Goal: Complete application form

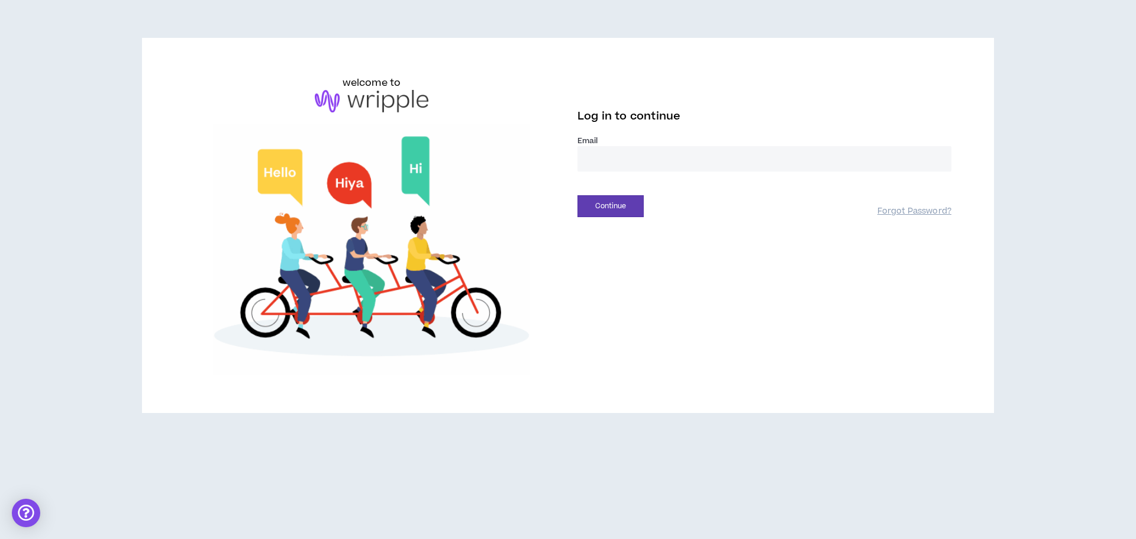
click at [774, 155] on input "email" at bounding box center [765, 158] width 374 height 25
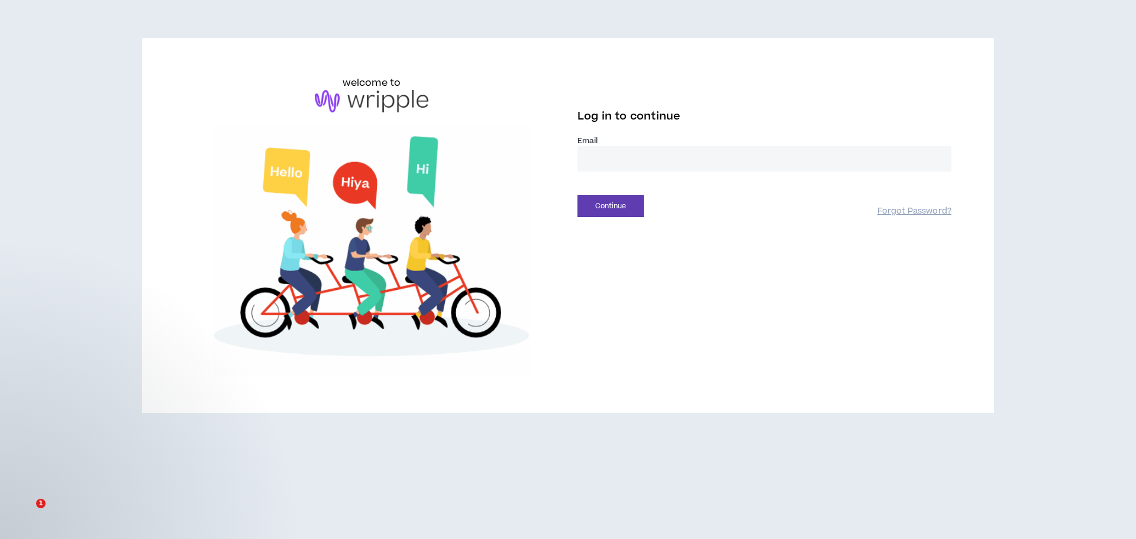
type input "**********"
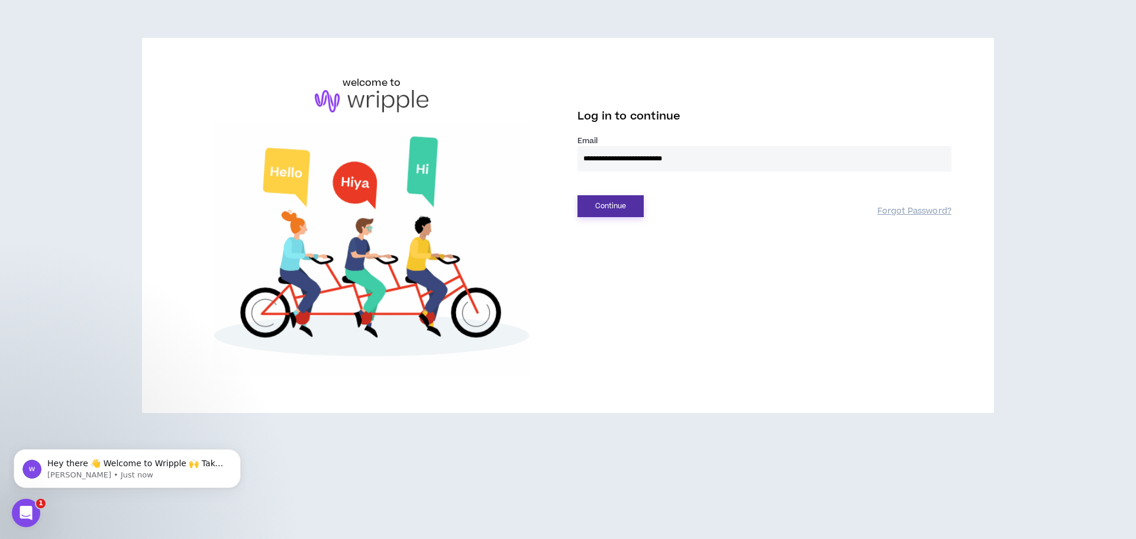
click at [610, 211] on button "Continue" at bounding box center [611, 206] width 66 height 22
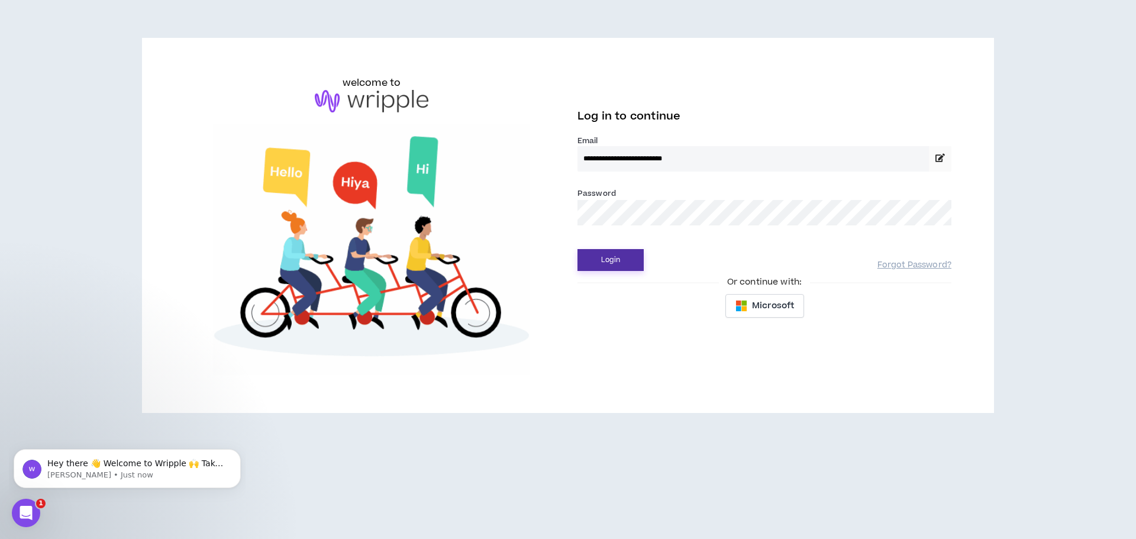
click at [608, 260] on button "Login" at bounding box center [611, 260] width 66 height 22
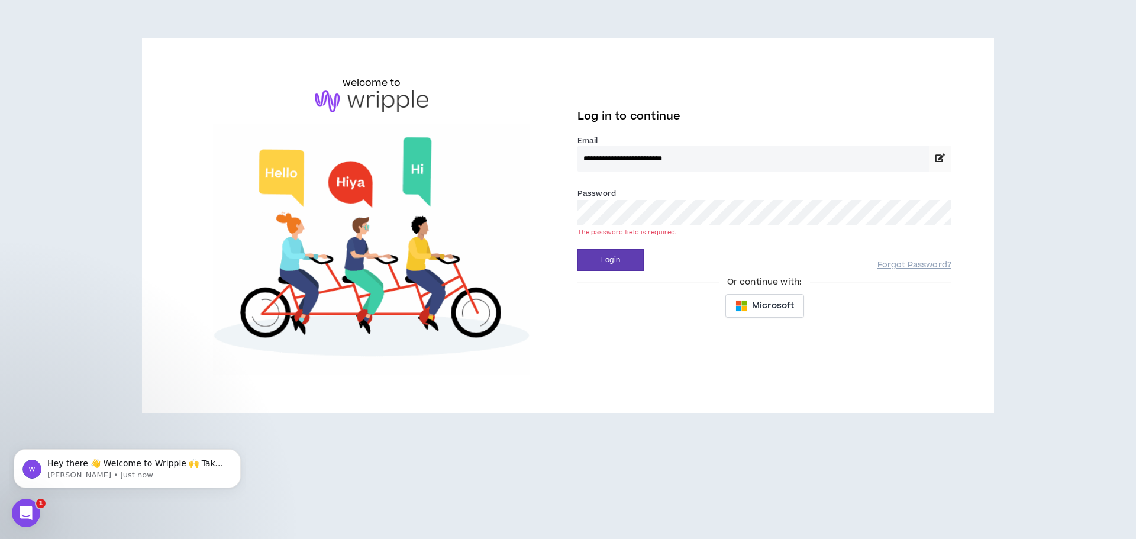
click at [655, 197] on div "Password * The password field is required." at bounding box center [765, 206] width 374 height 38
click at [621, 260] on button "Login" at bounding box center [611, 260] width 66 height 22
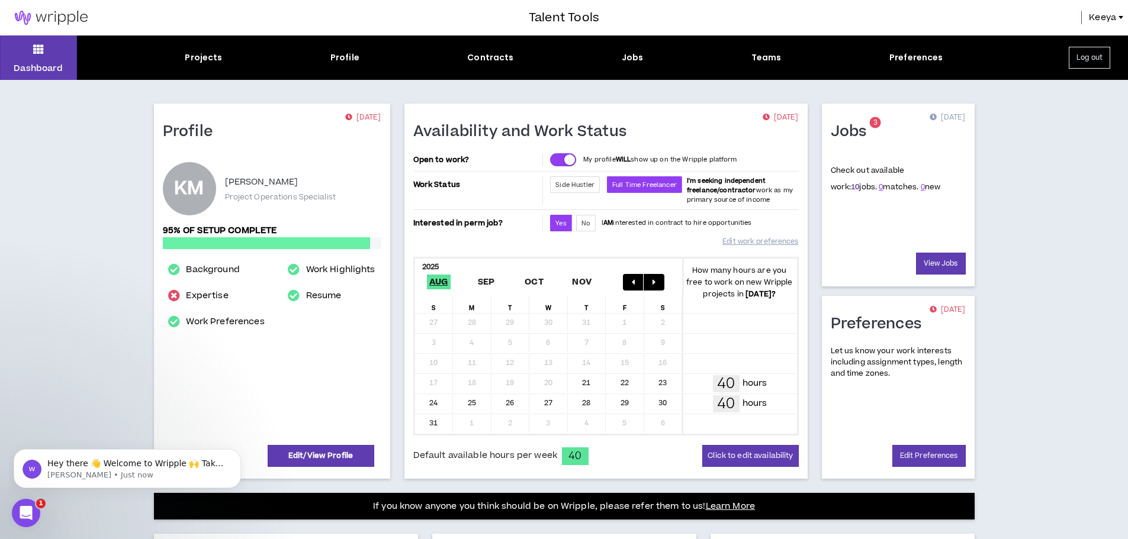
click at [851, 186] on link "10" at bounding box center [855, 187] width 8 height 11
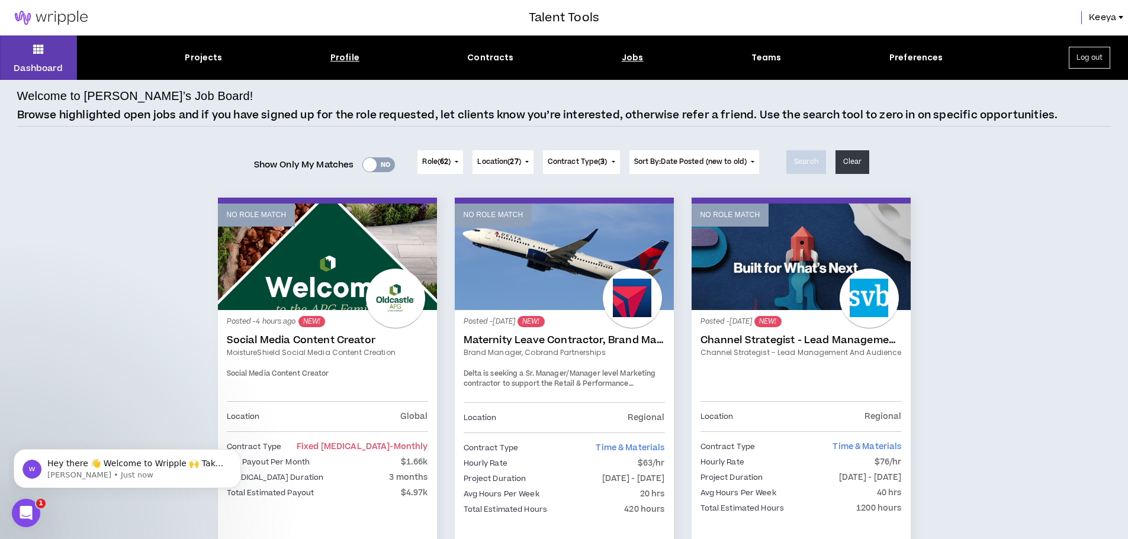
click at [347, 56] on div "Profile" at bounding box center [344, 57] width 29 height 12
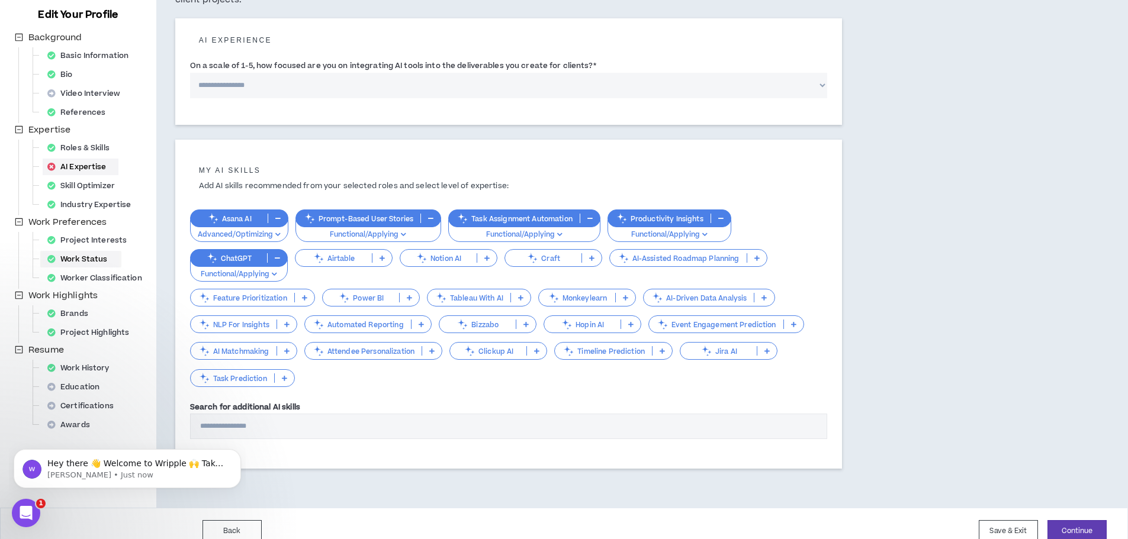
scroll to position [142, 0]
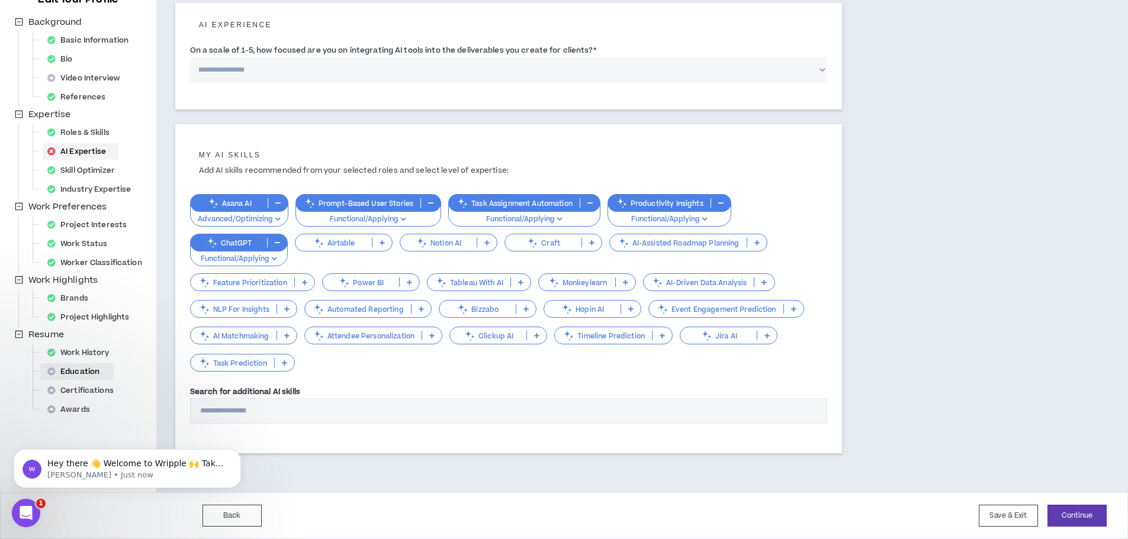
click at [82, 370] on div "Education" at bounding box center [77, 371] width 69 height 17
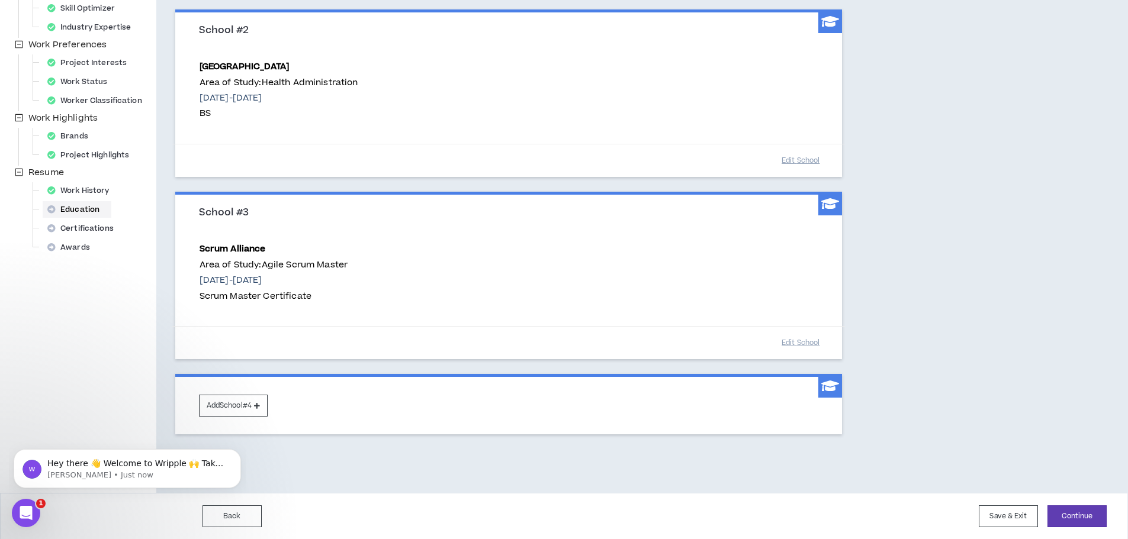
scroll to position [305, 0]
click at [102, 228] on div "Certifications" at bounding box center [84, 228] width 83 height 17
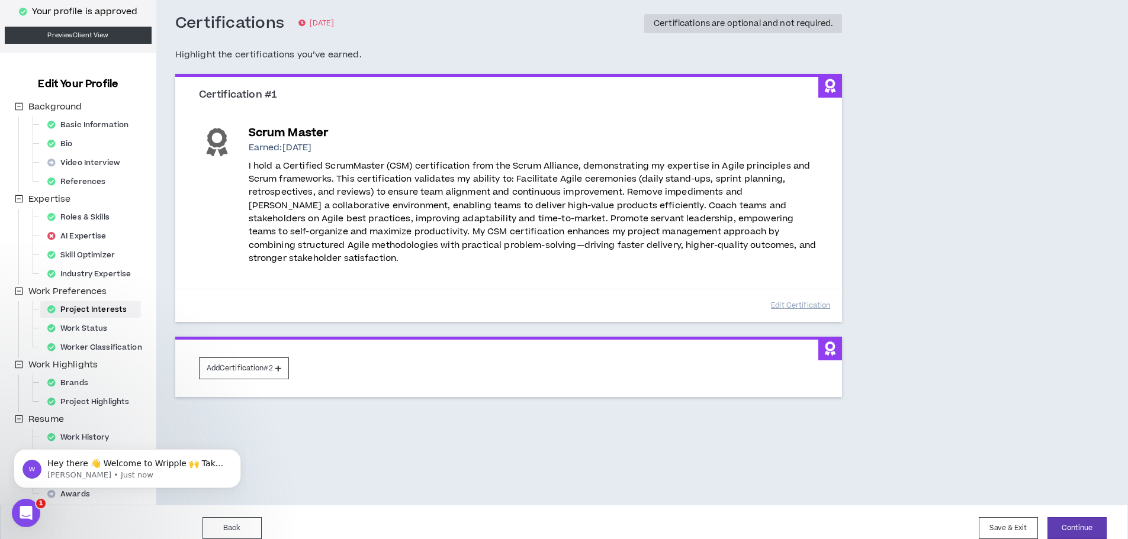
scroll to position [70, 0]
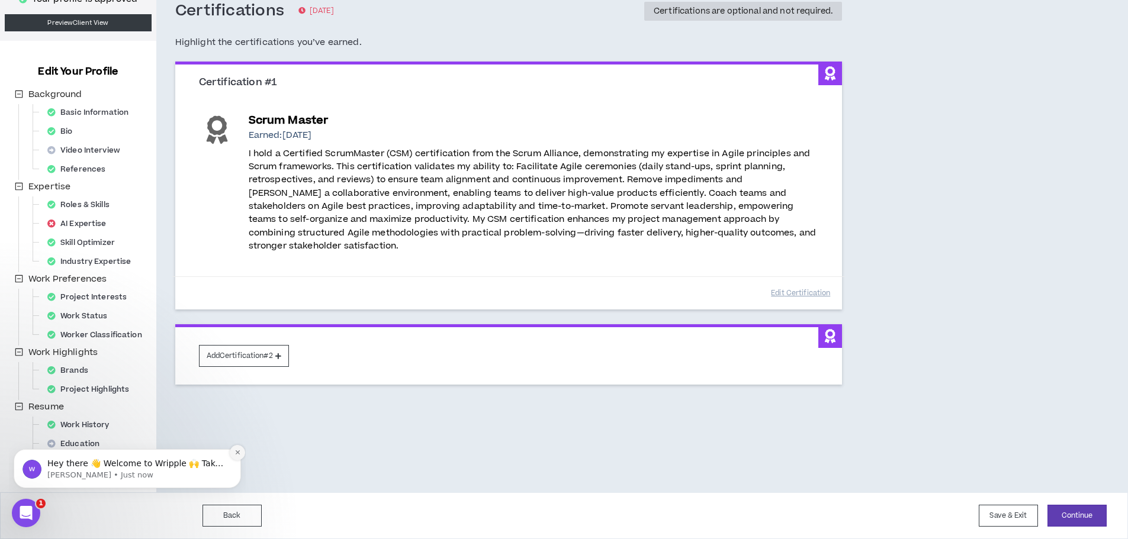
click at [236, 452] on icon "Dismiss notification" at bounding box center [237, 452] width 7 height 7
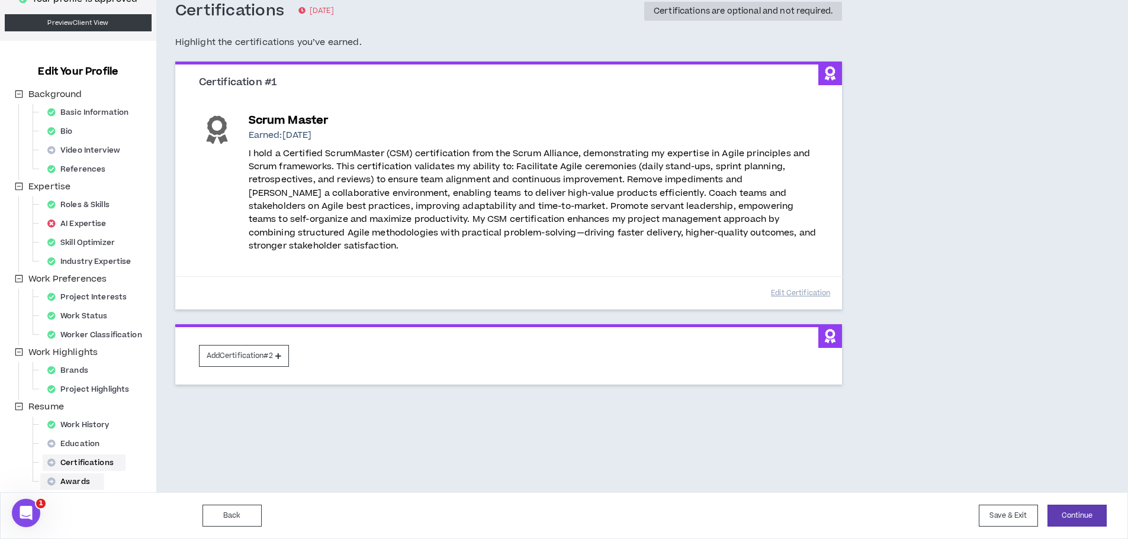
click at [69, 485] on div "Awards" at bounding box center [72, 482] width 59 height 17
